Goal: Obtain resource: Download file/media

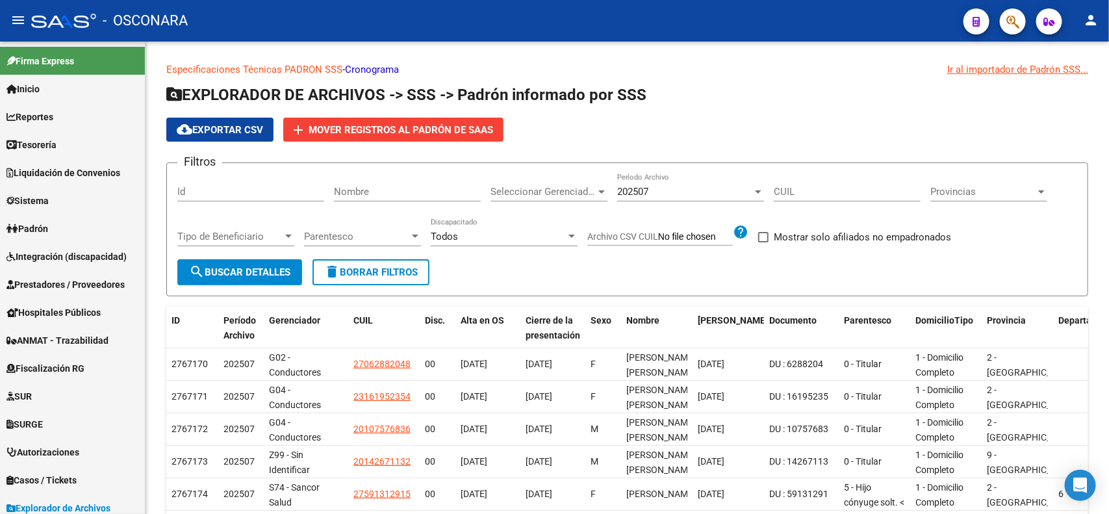
scroll to position [669, 0]
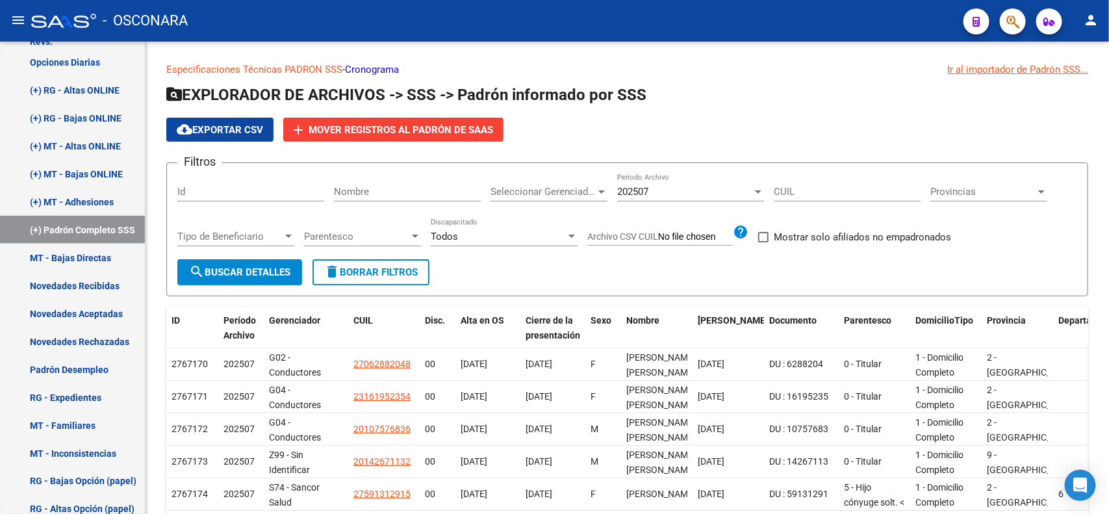
click at [236, 40] on mat-toolbar "menu - OSCONARA person" at bounding box center [554, 21] width 1109 height 42
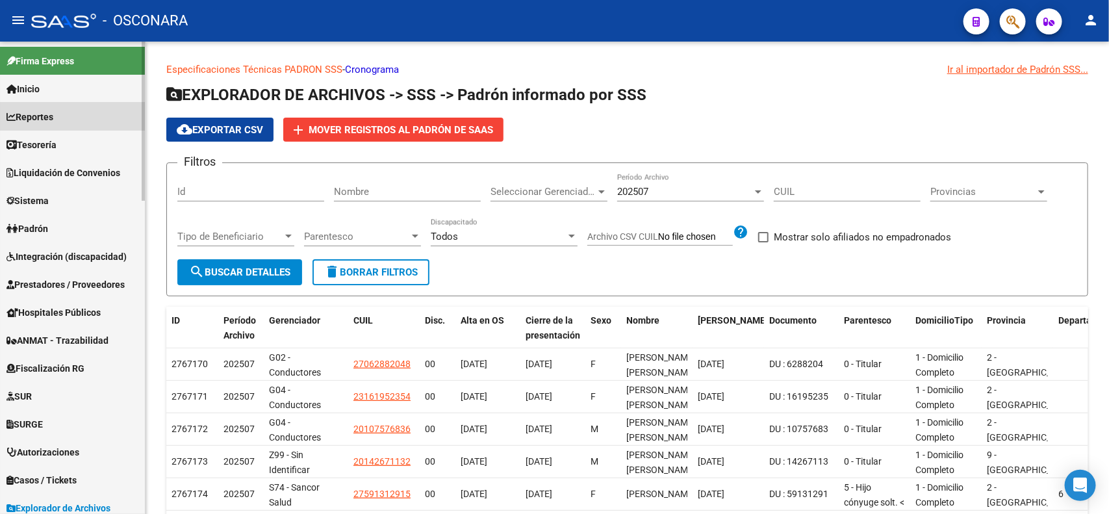
click at [101, 121] on link "Reportes" at bounding box center [72, 117] width 145 height 28
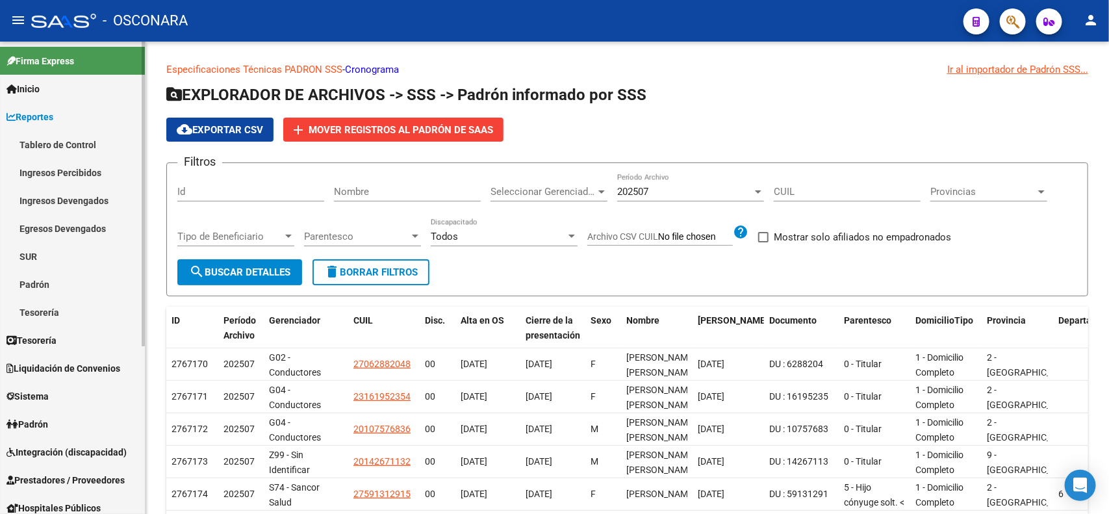
click at [85, 205] on link "Ingresos Devengados" at bounding box center [72, 200] width 145 height 28
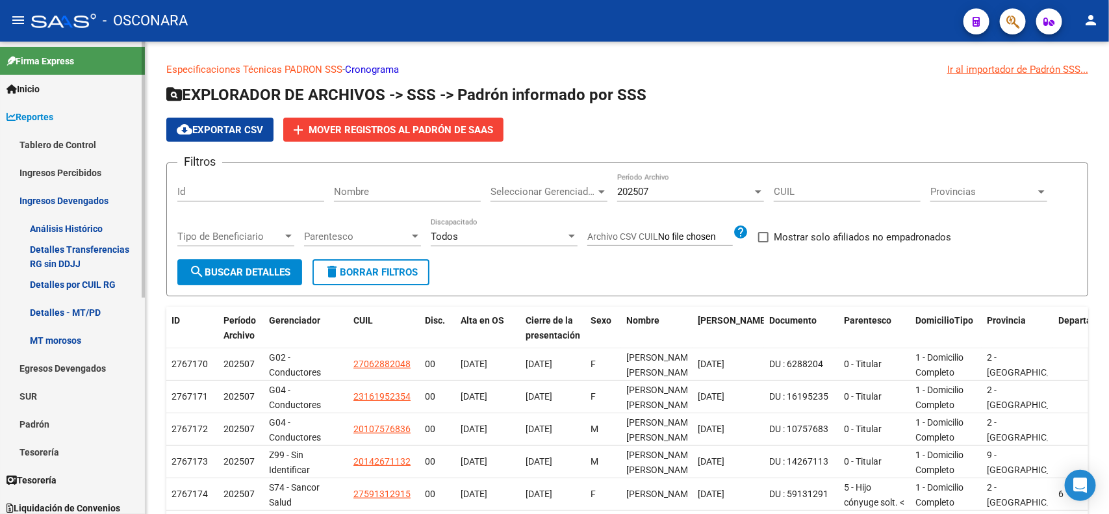
click at [83, 283] on link "Detalles por CUIL RG" at bounding box center [72, 284] width 145 height 28
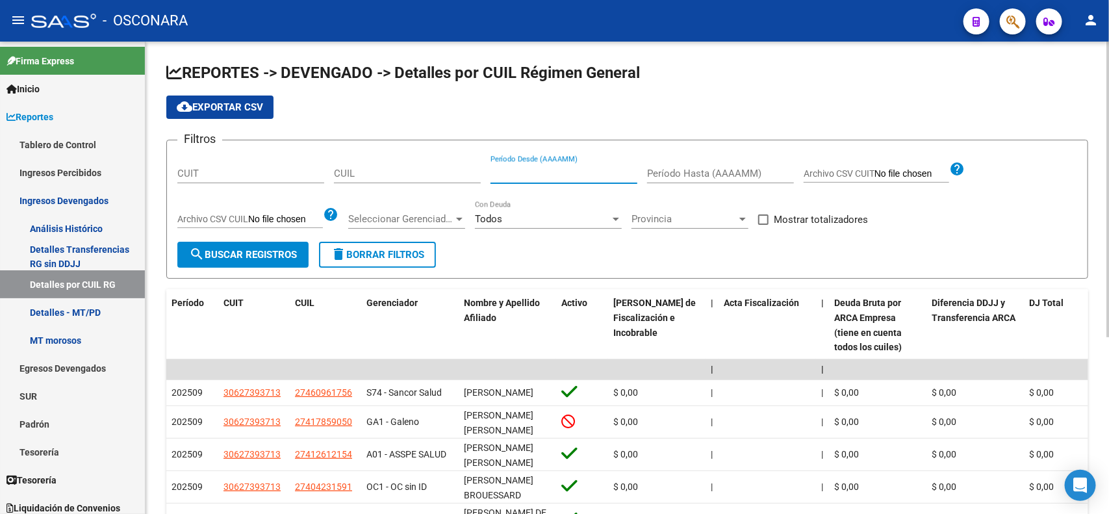
click at [559, 171] on input "Período Desde (AAAAMM)" at bounding box center [563, 174] width 147 height 12
type input "202503"
click at [721, 173] on input "Período Hasta (AAAAMM)" at bounding box center [720, 174] width 147 height 12
type input "202503"
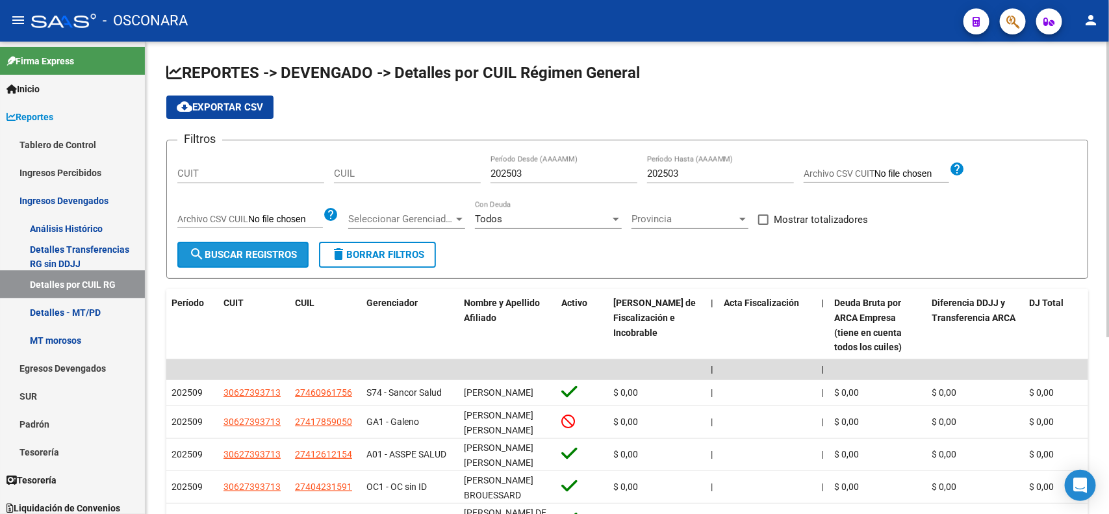
click at [270, 247] on button "search Buscar Registros" at bounding box center [242, 255] width 131 height 26
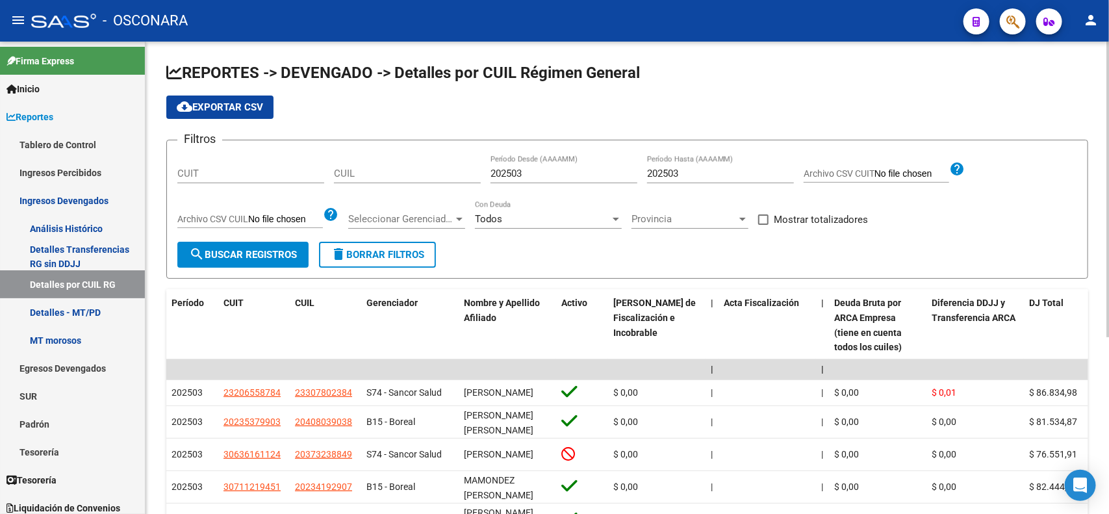
click at [271, 257] on span "search Buscar Registros" at bounding box center [243, 255] width 108 height 12
click at [271, 251] on span "search Buscar Registros" at bounding box center [243, 255] width 108 height 12
click at [234, 103] on span "cloud_download Exportar CSV" at bounding box center [220, 107] width 86 height 12
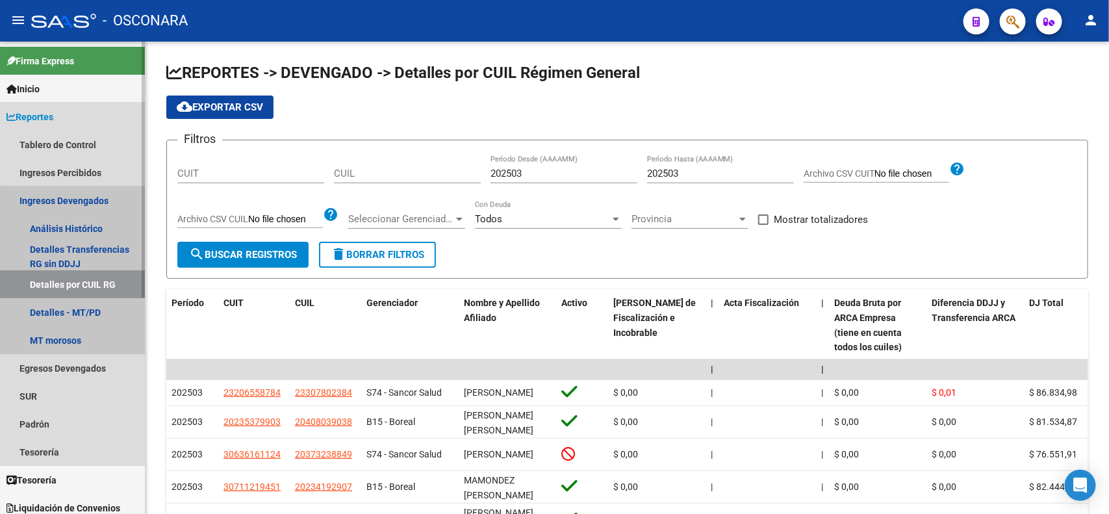
click at [53, 202] on link "Ingresos Devengados" at bounding box center [72, 200] width 145 height 28
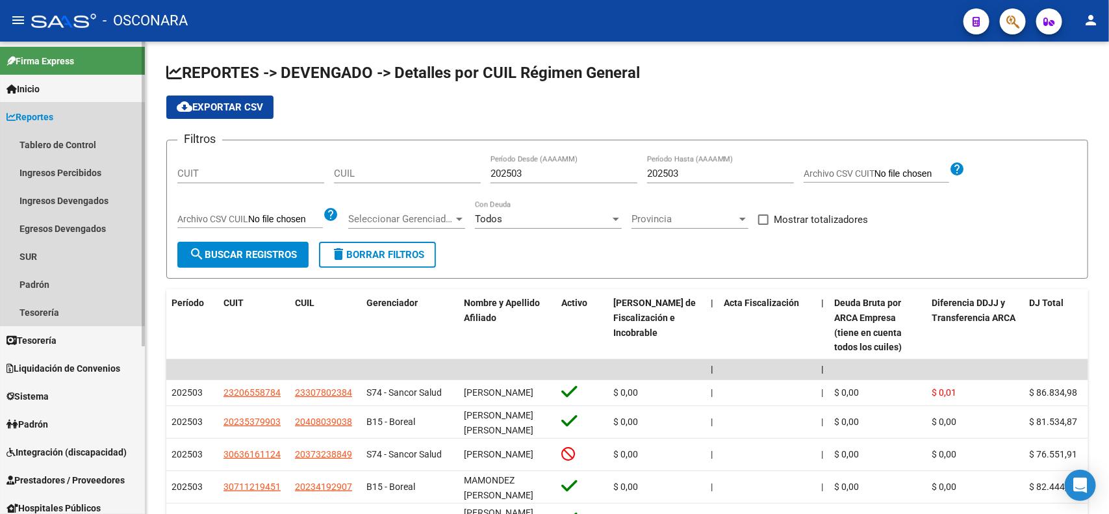
click at [65, 115] on link "Reportes" at bounding box center [72, 117] width 145 height 28
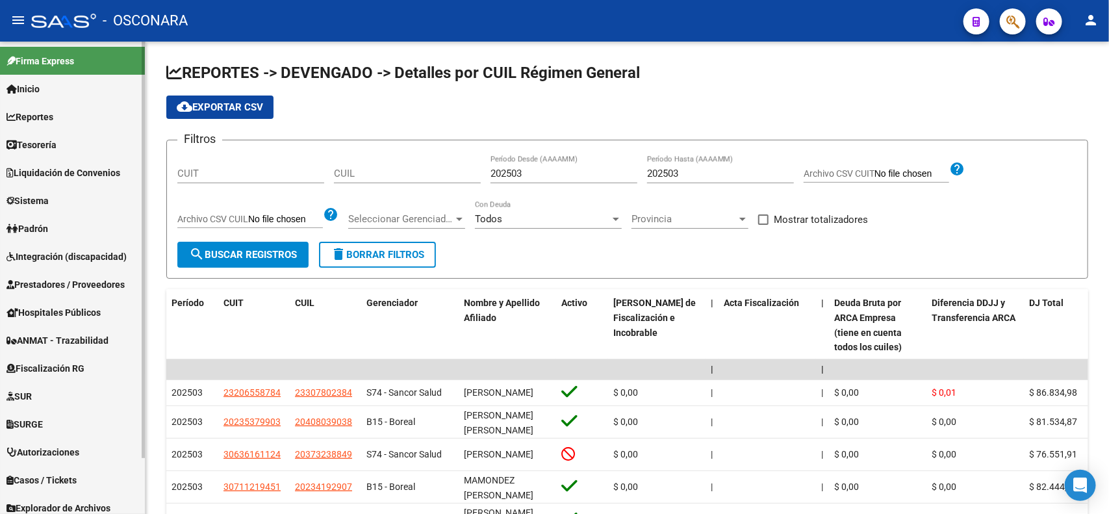
click at [71, 174] on span "Liquidación de Convenios" at bounding box center [63, 173] width 114 height 14
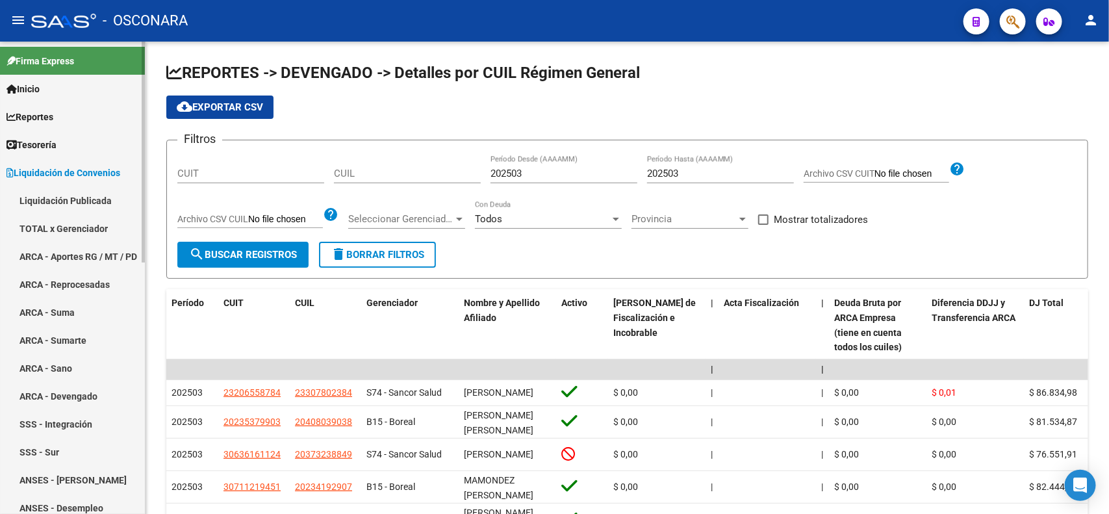
click at [85, 257] on link "ARCA - Aportes RG / MT / PD" at bounding box center [72, 256] width 145 height 28
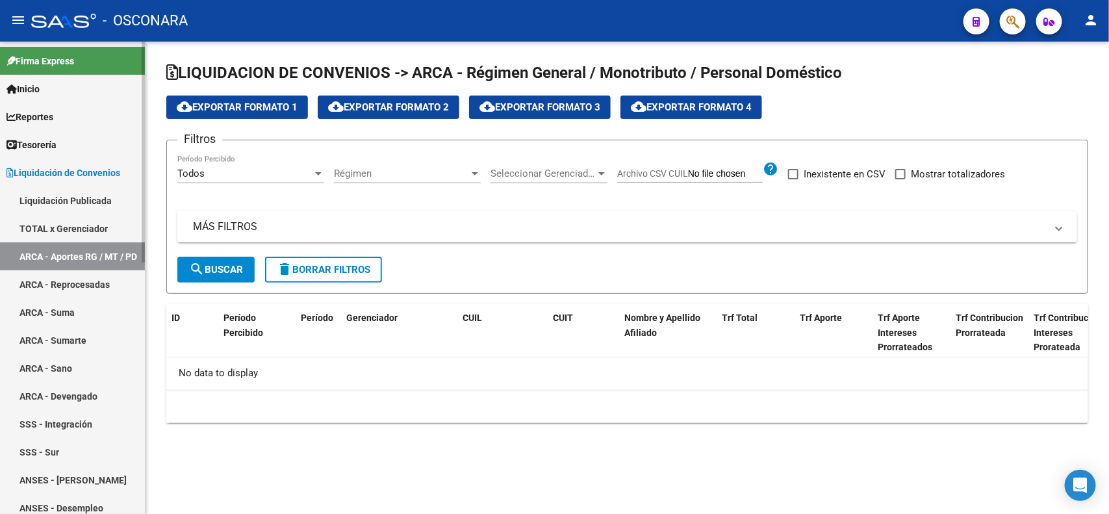
click at [85, 257] on link "ARCA - Aportes RG / MT / PD" at bounding box center [72, 256] width 145 height 28
click at [495, 234] on mat-expansion-panel-header "MÁS FILTROS" at bounding box center [626, 226] width 899 height 31
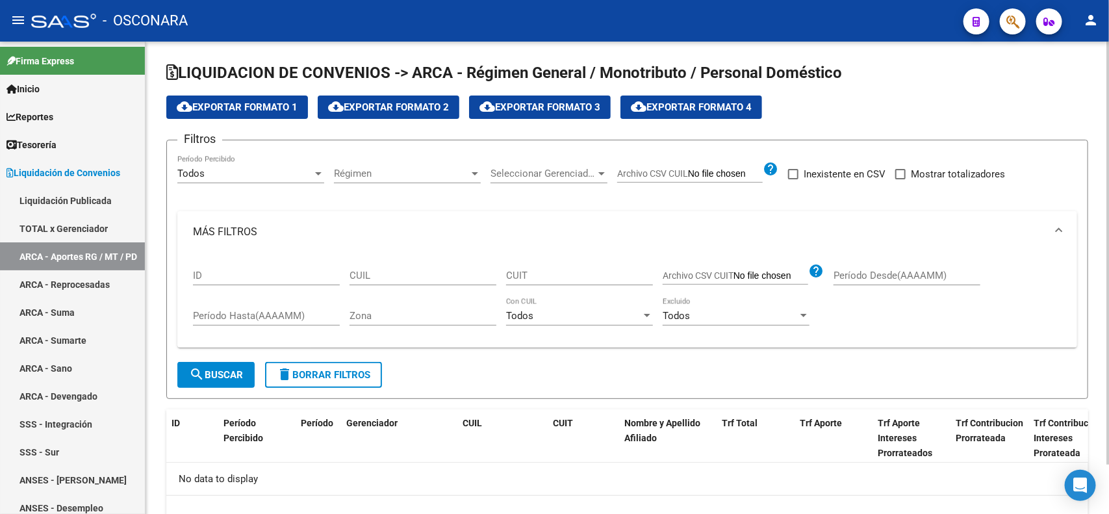
click at [909, 267] on div "Período Desde(AAAAMM)" at bounding box center [906, 271] width 147 height 28
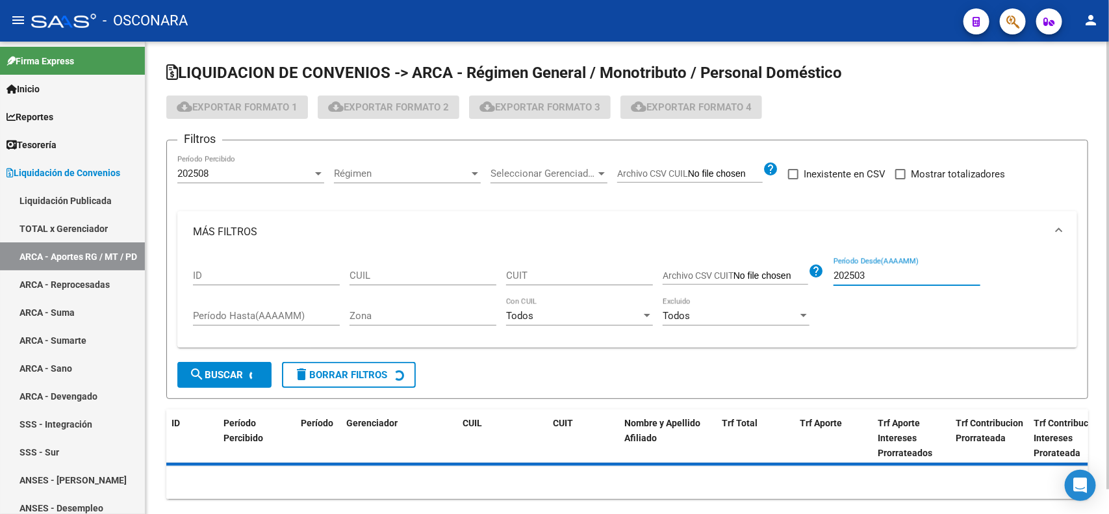
type input "202503"
click at [273, 312] on input "Período Hasta(AAAAMM)" at bounding box center [266, 316] width 147 height 12
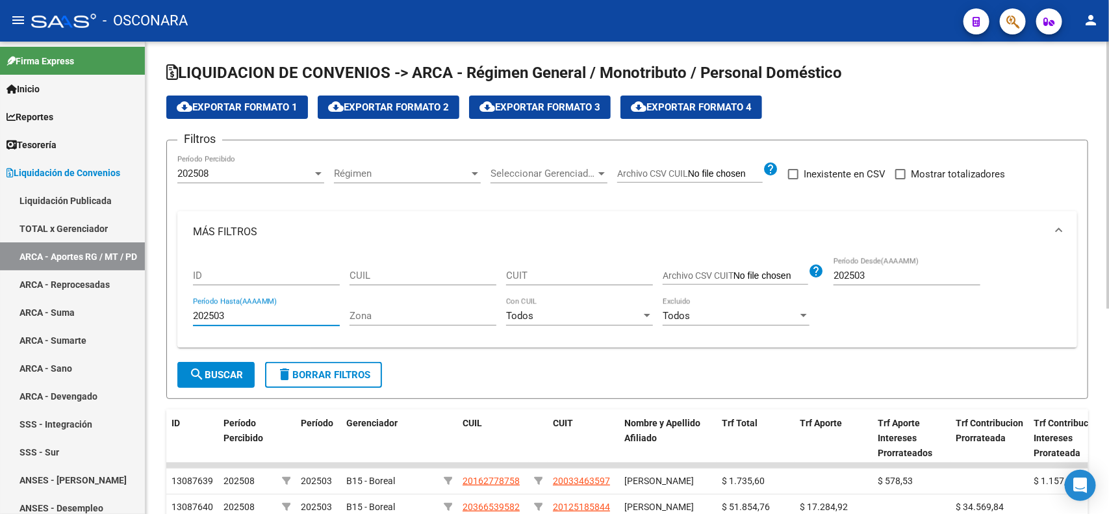
type input "202503"
click at [216, 372] on span "search Buscar" at bounding box center [216, 375] width 54 height 12
click at [216, 365] on button "search Buscar" at bounding box center [215, 375] width 77 height 26
click at [274, 110] on span "cloud_download Exportar Formato 1" at bounding box center [237, 107] width 121 height 12
click at [277, 183] on div "202508 Período Percibido" at bounding box center [250, 175] width 147 height 40
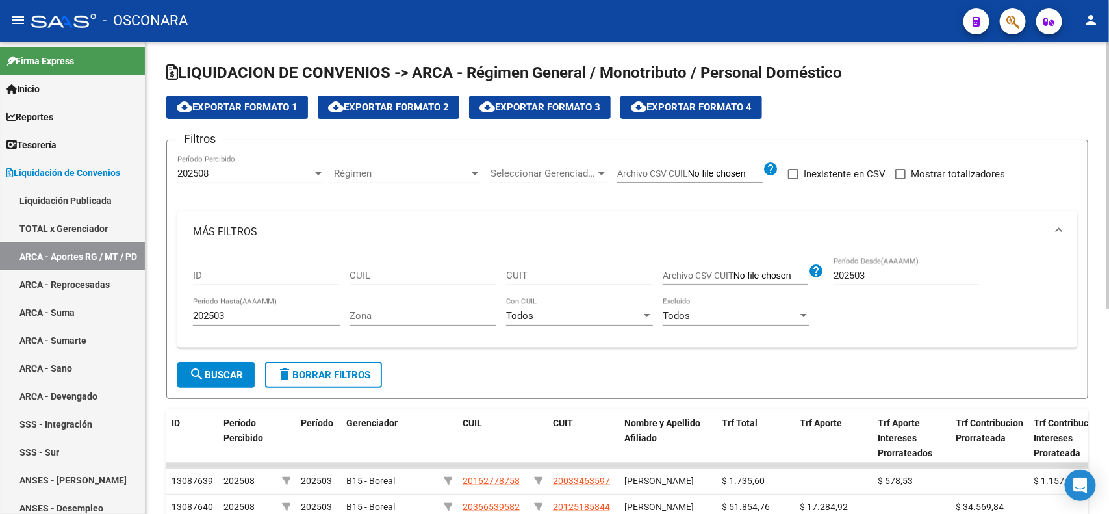
click at [273, 169] on div "202508" at bounding box center [244, 174] width 135 height 12
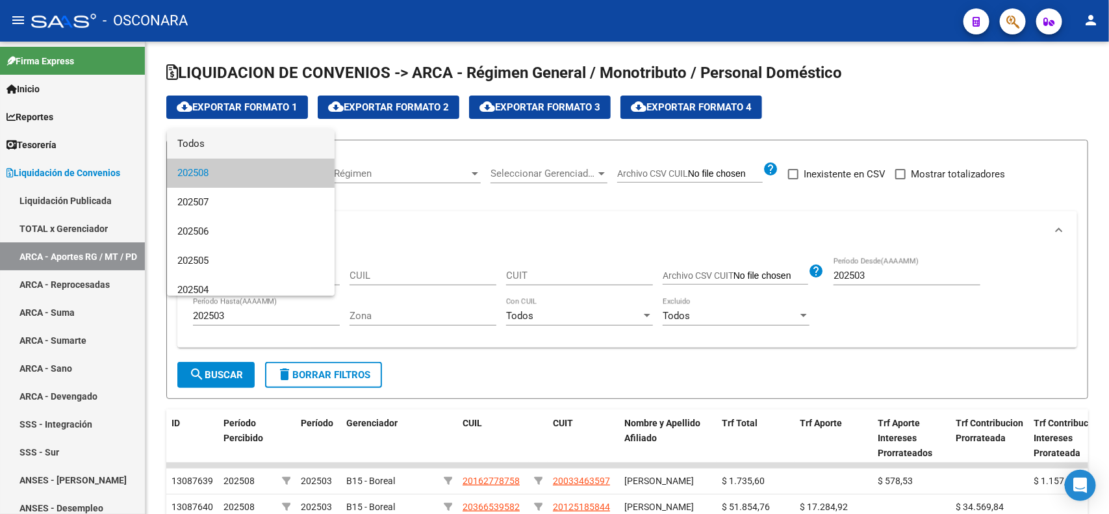
click at [266, 145] on span "Todos" at bounding box center [250, 143] width 147 height 29
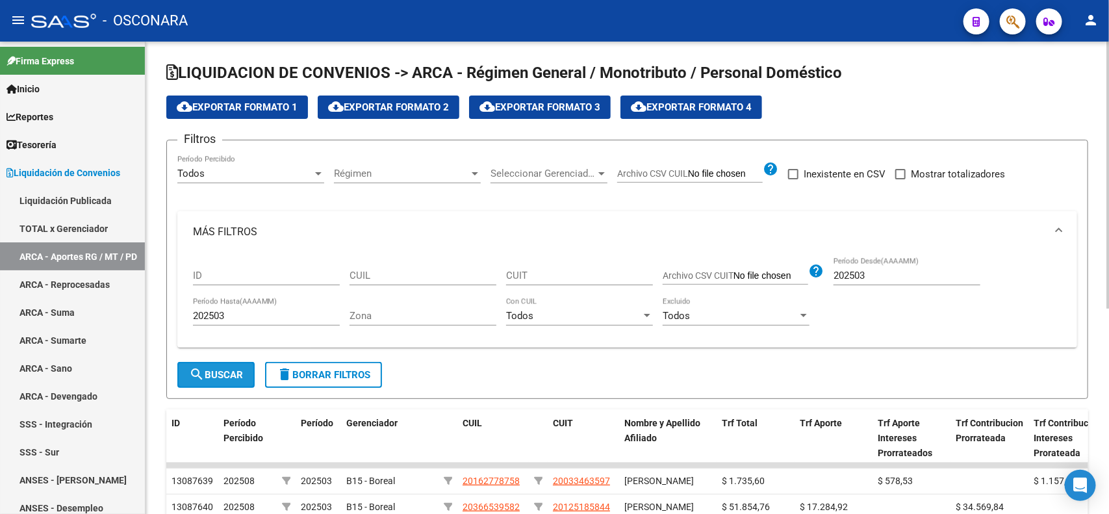
click at [226, 375] on span "search Buscar" at bounding box center [216, 375] width 54 height 12
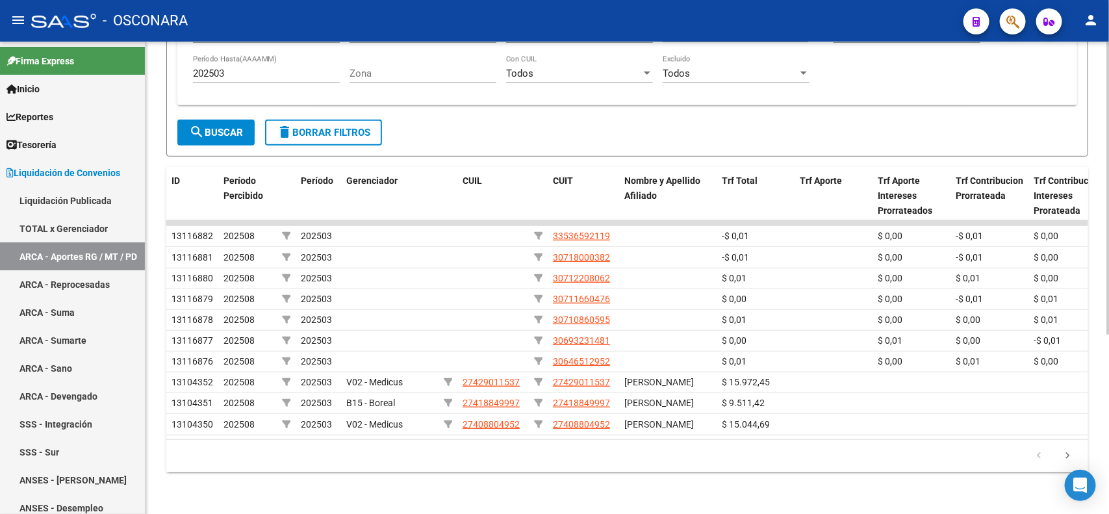
scroll to position [287, 0]
